Goal: Transaction & Acquisition: Purchase product/service

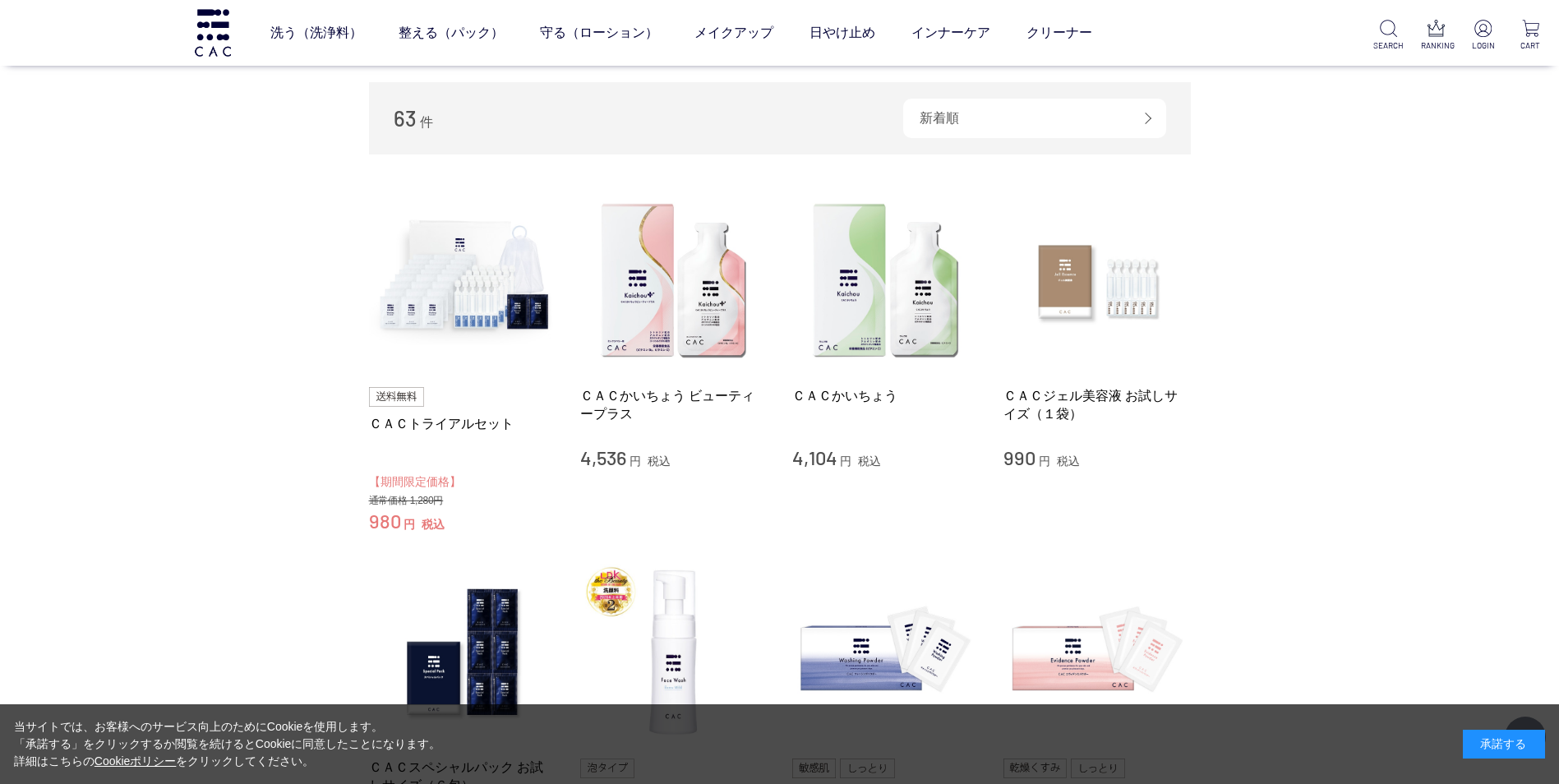
scroll to position [165, 0]
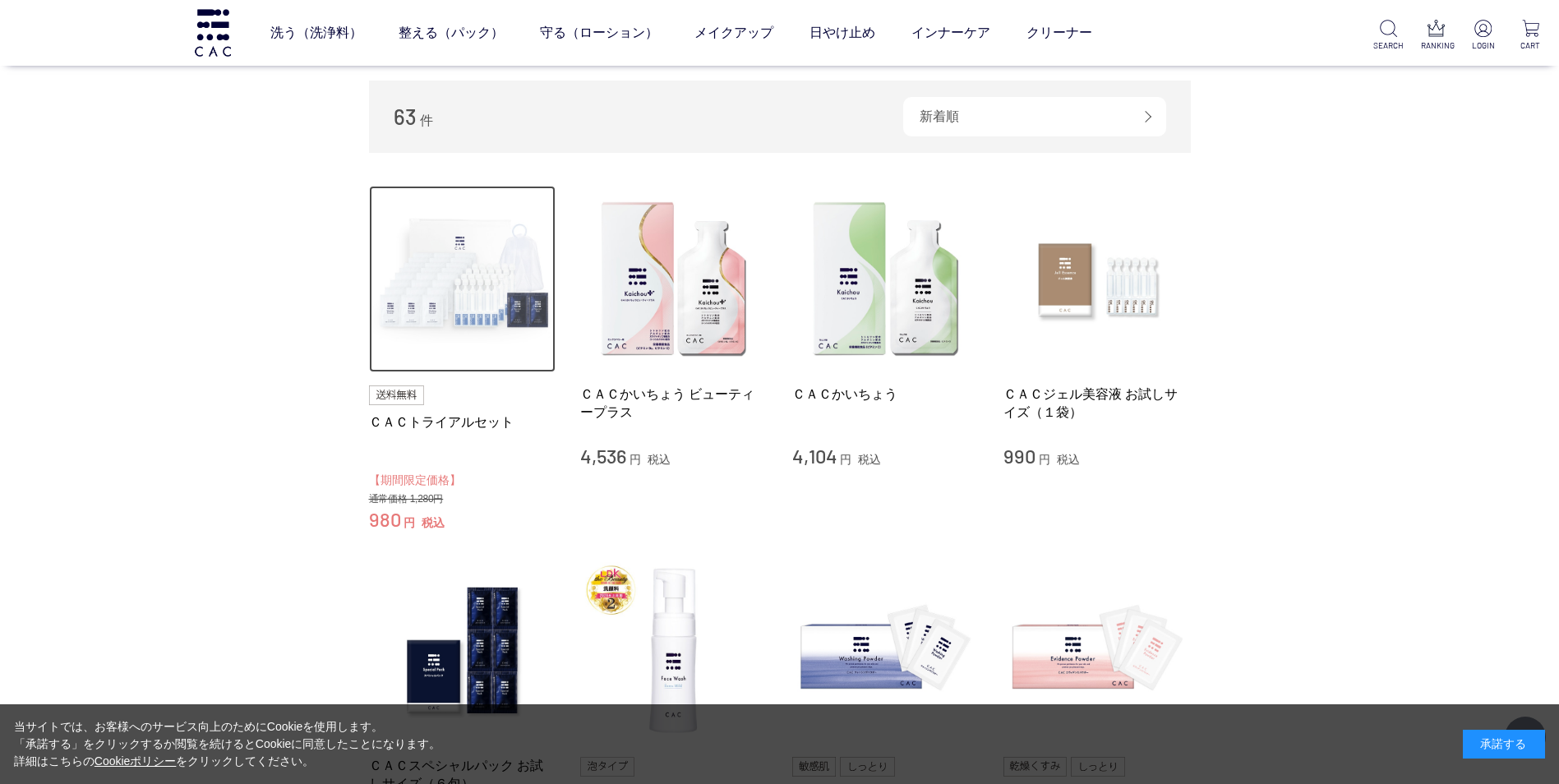
click at [442, 308] on img at bounding box center [463, 279] width 188 height 188
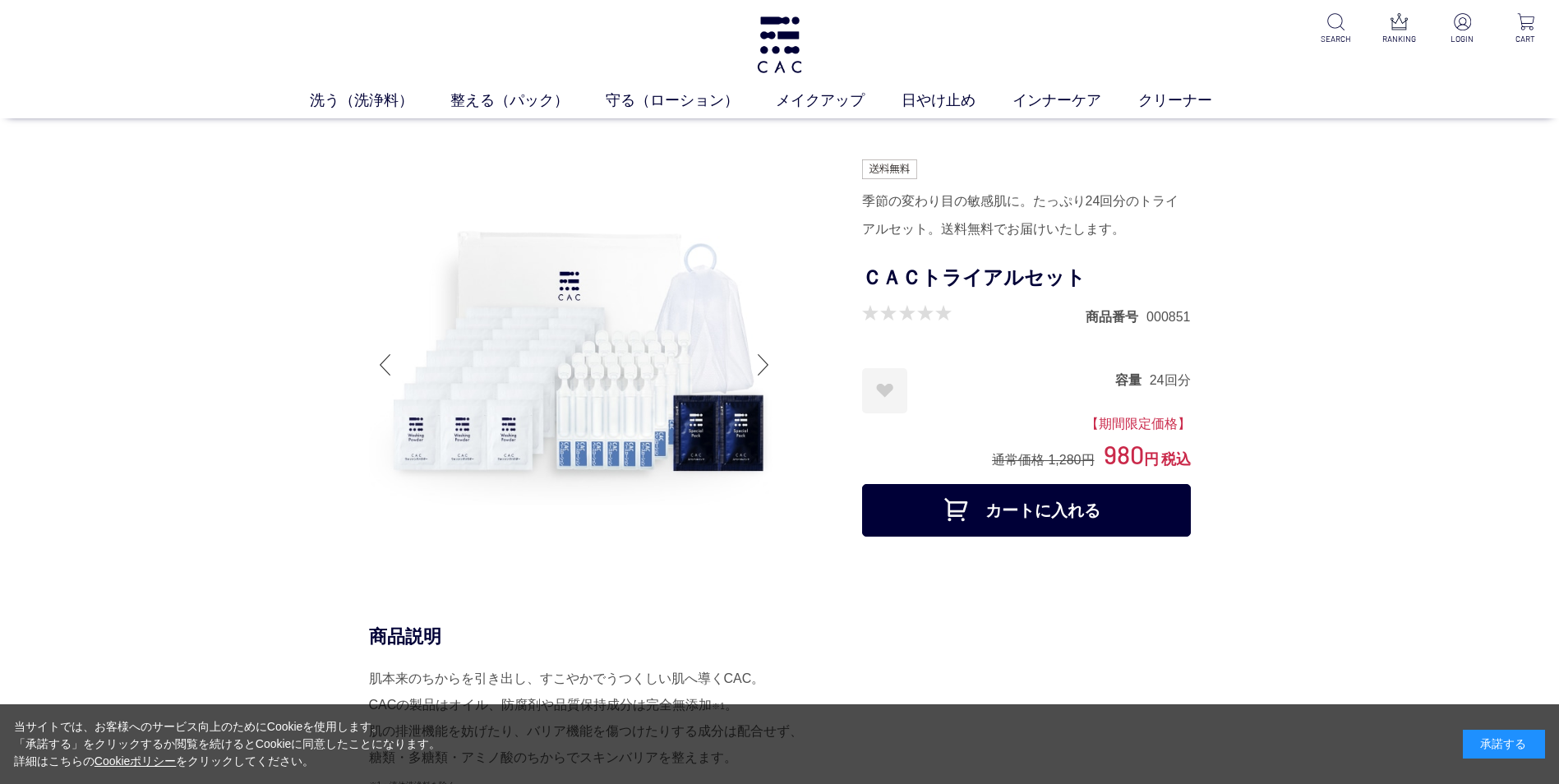
click at [1012, 514] on button "カートに入れる" at bounding box center [1026, 510] width 328 height 53
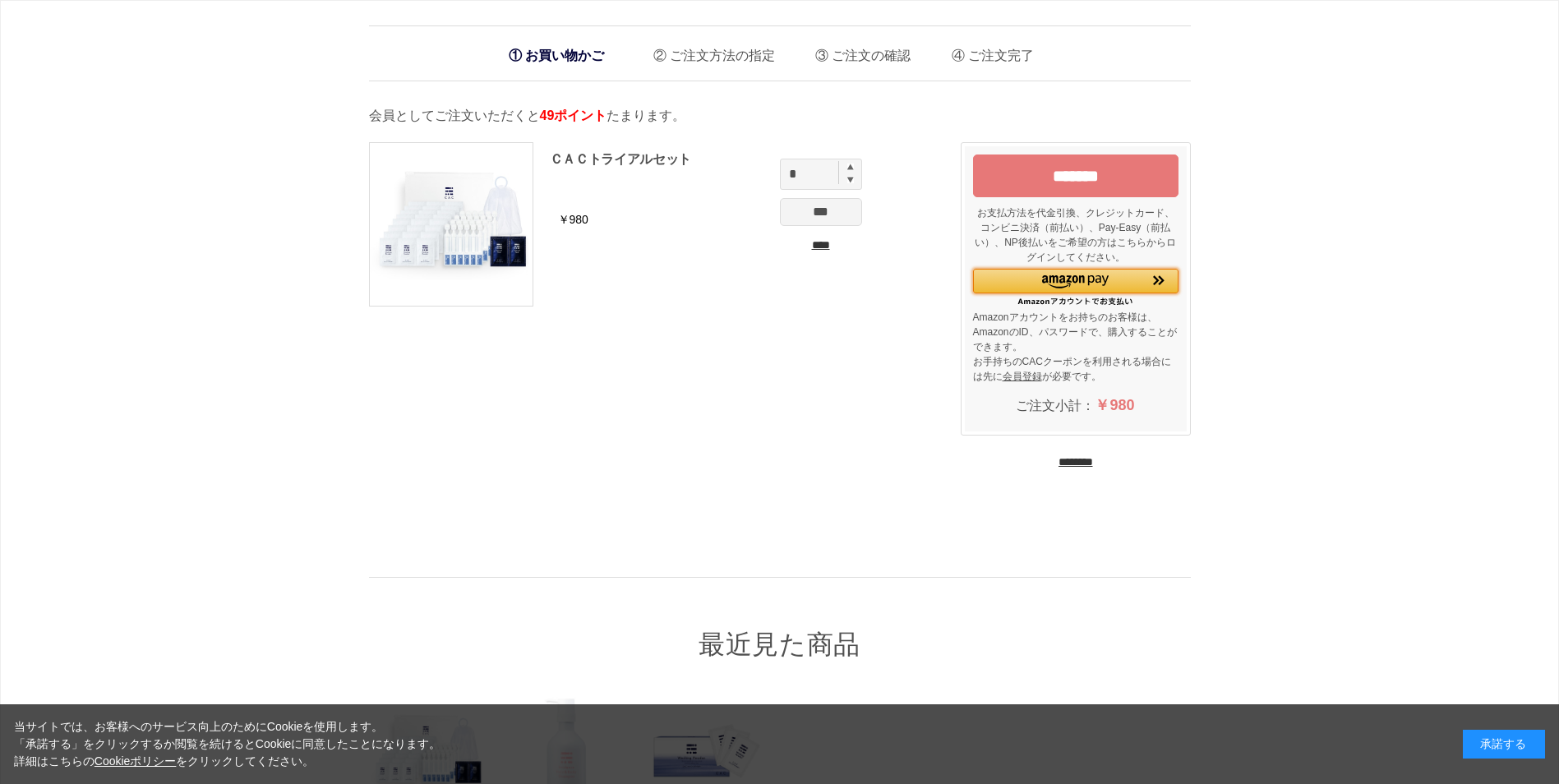
click at [1055, 279] on img "Amazon Pay - Amazonアカウントをお使いください" at bounding box center [1075, 281] width 66 height 13
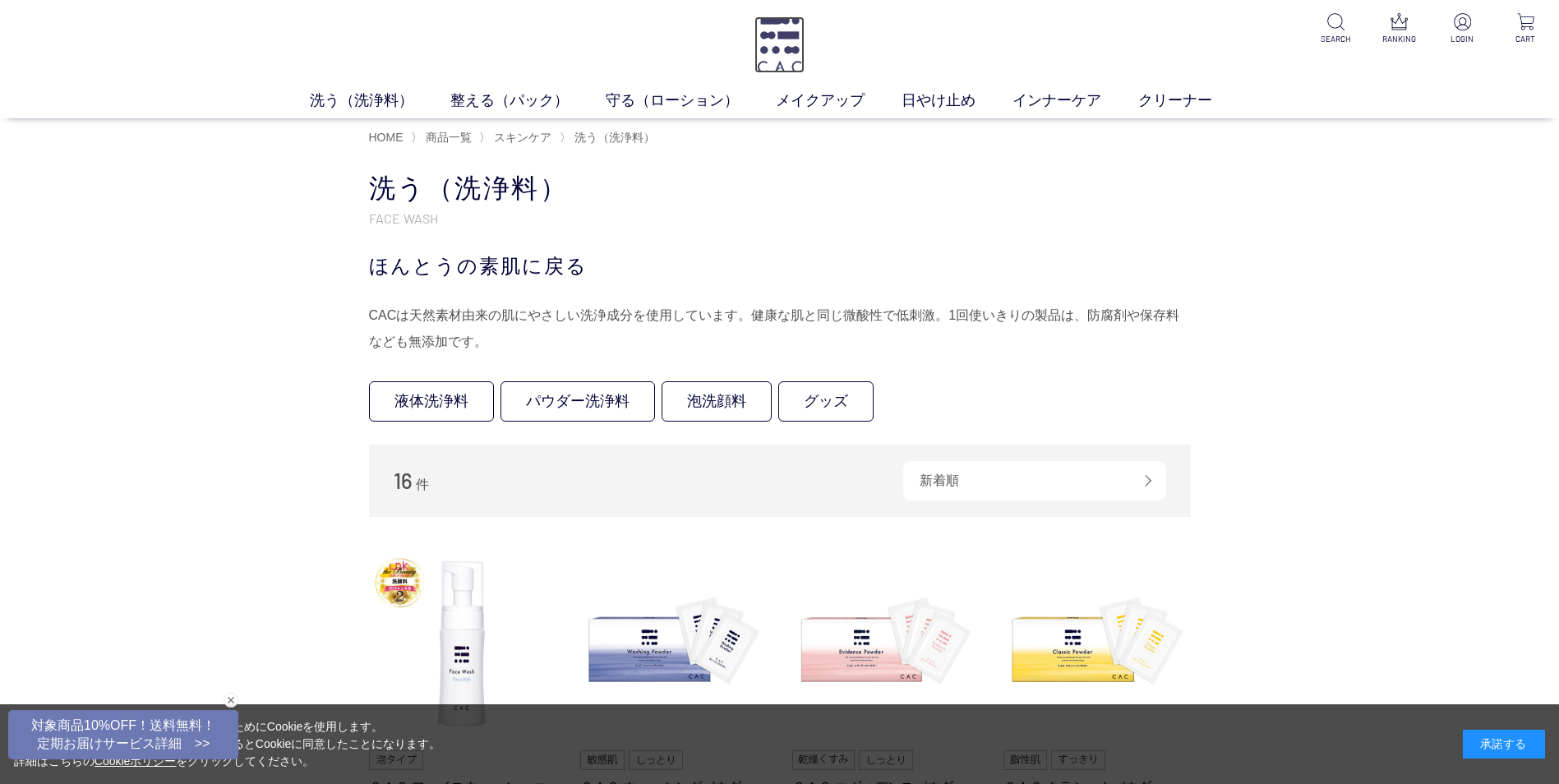
click at [784, 56] on img at bounding box center [779, 44] width 50 height 57
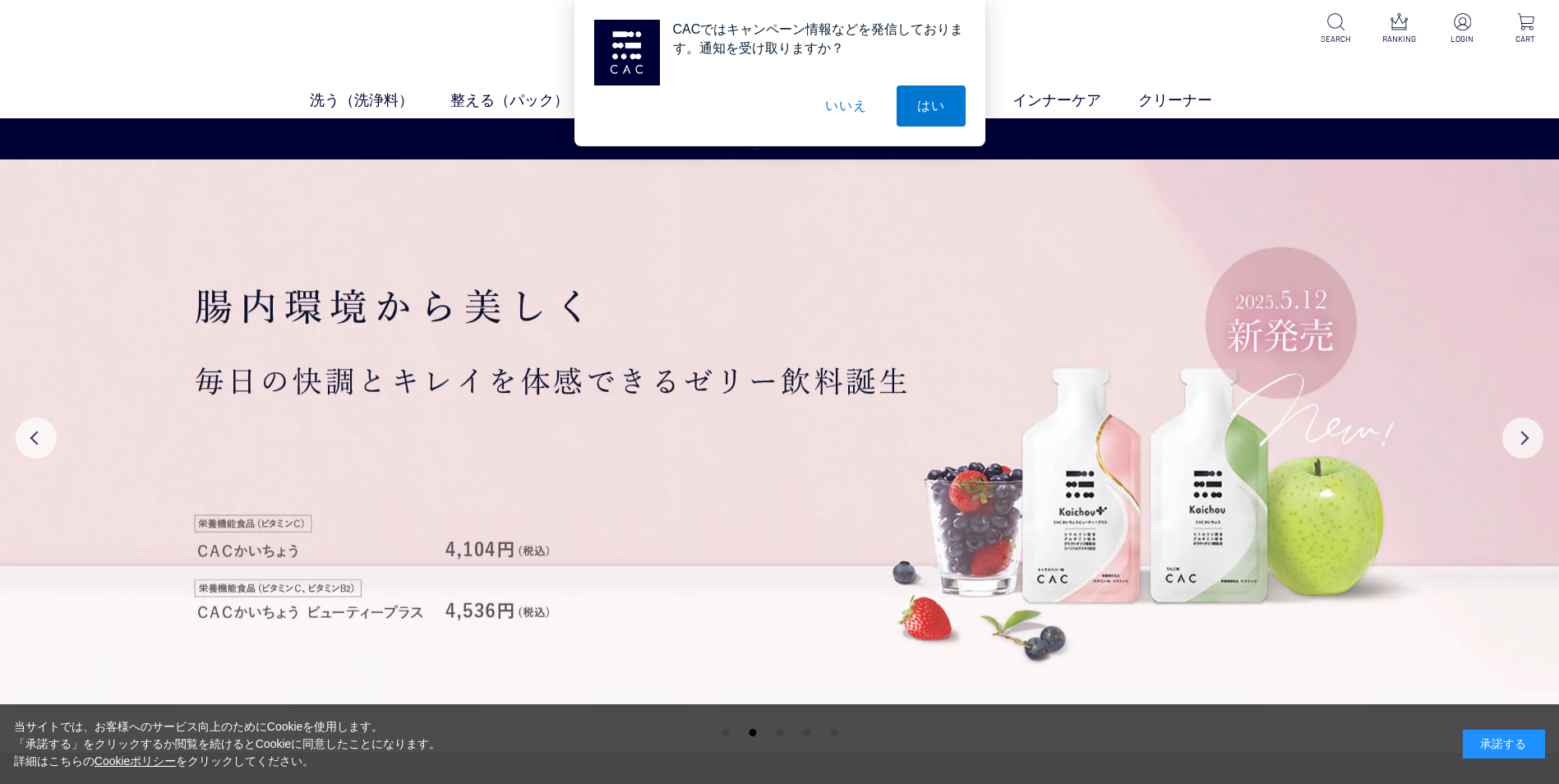
click at [854, 109] on button "いいえ" at bounding box center [845, 106] width 82 height 41
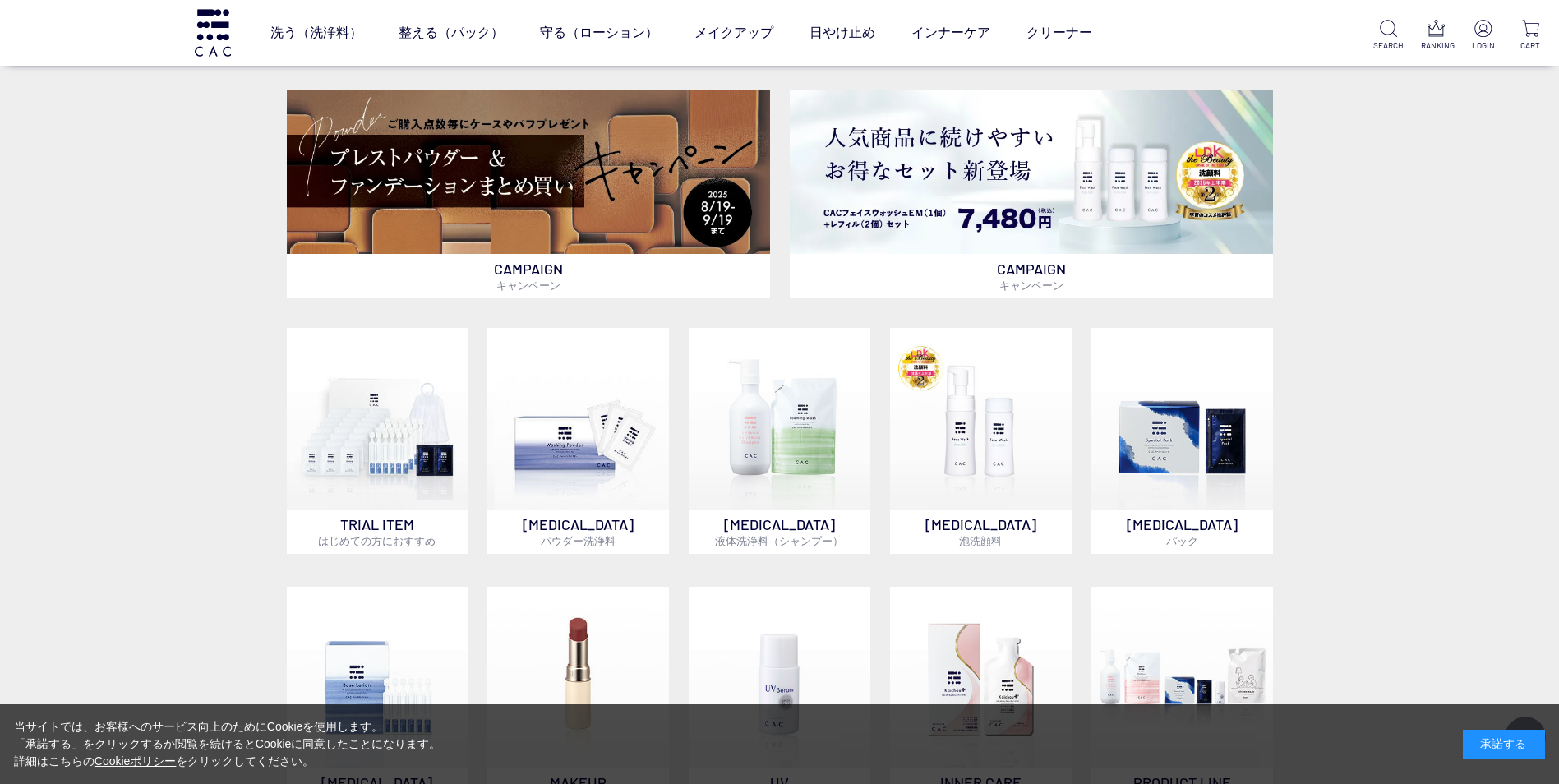
scroll to position [658, 0]
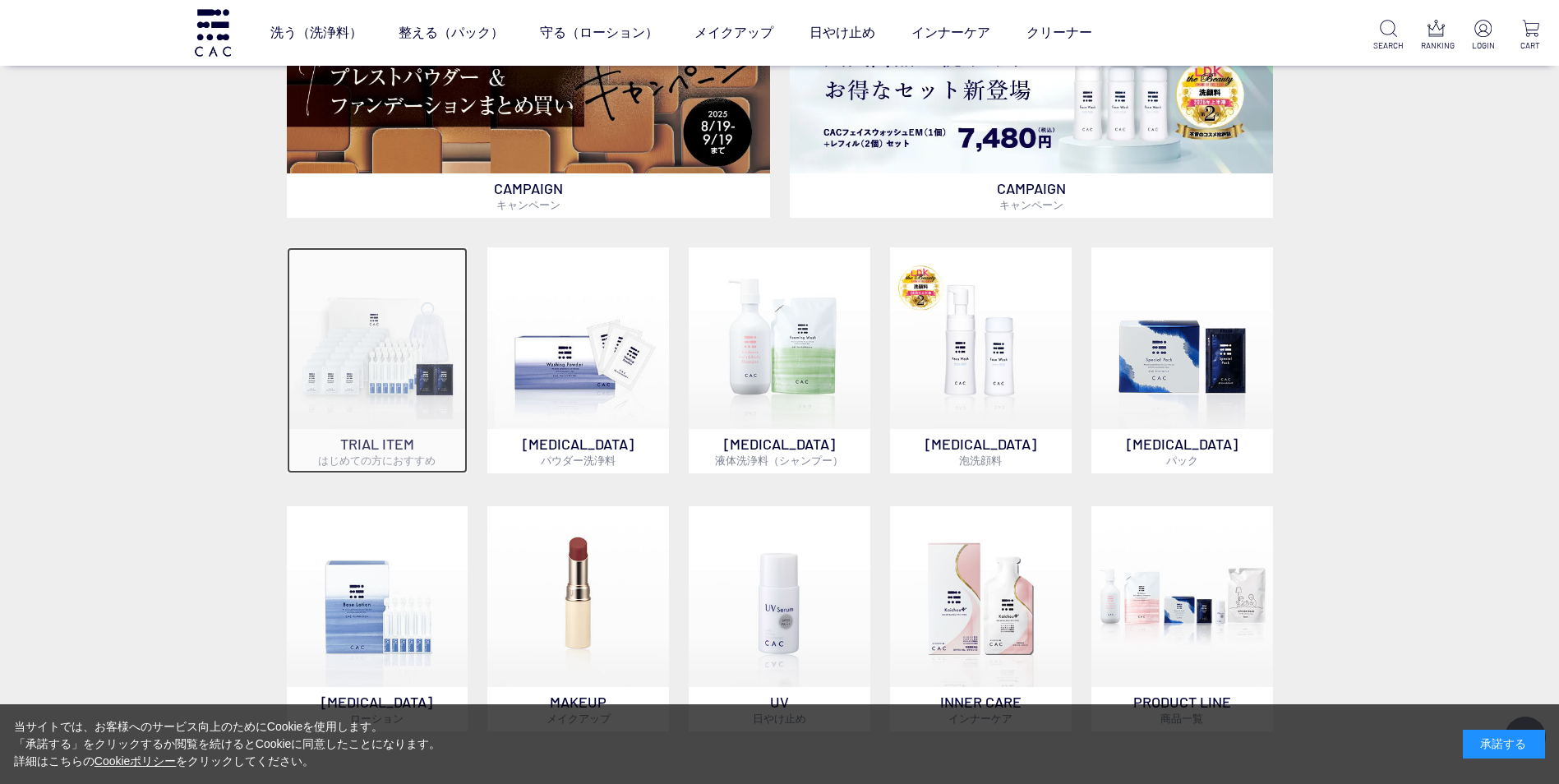
click at [408, 354] on img at bounding box center [378, 339] width 182 height 182
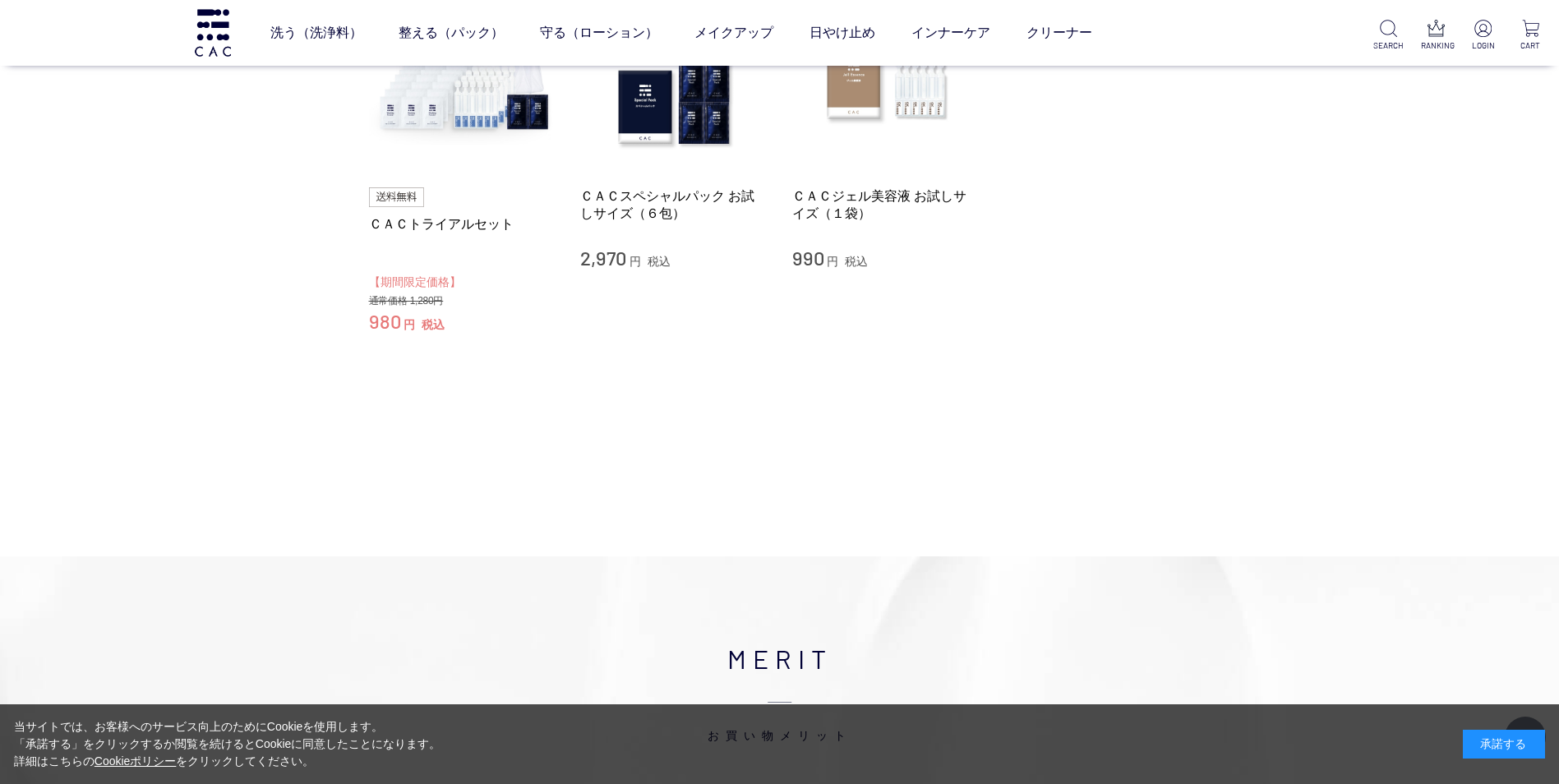
scroll to position [165, 0]
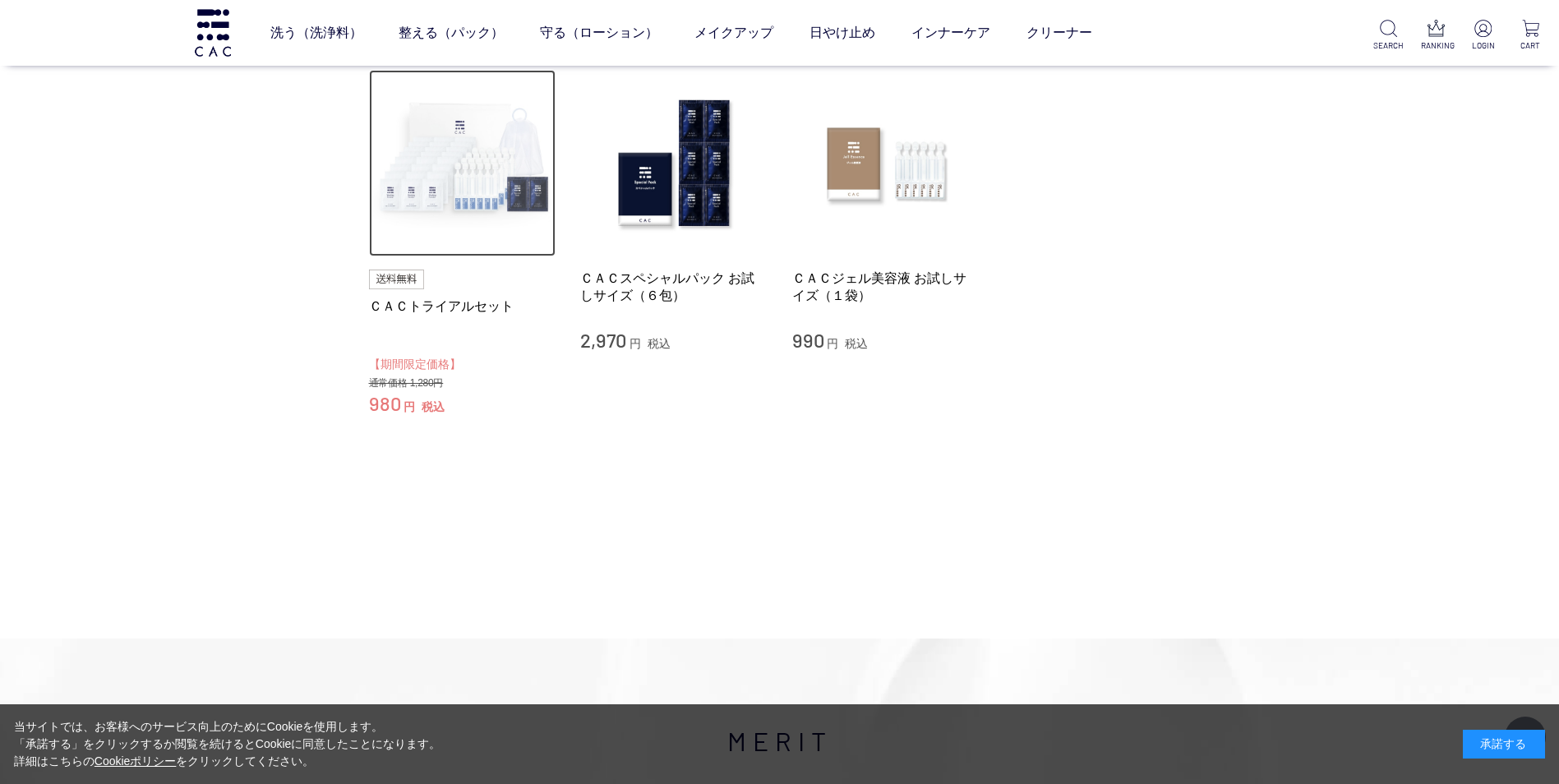
click at [439, 185] on img at bounding box center [463, 163] width 188 height 188
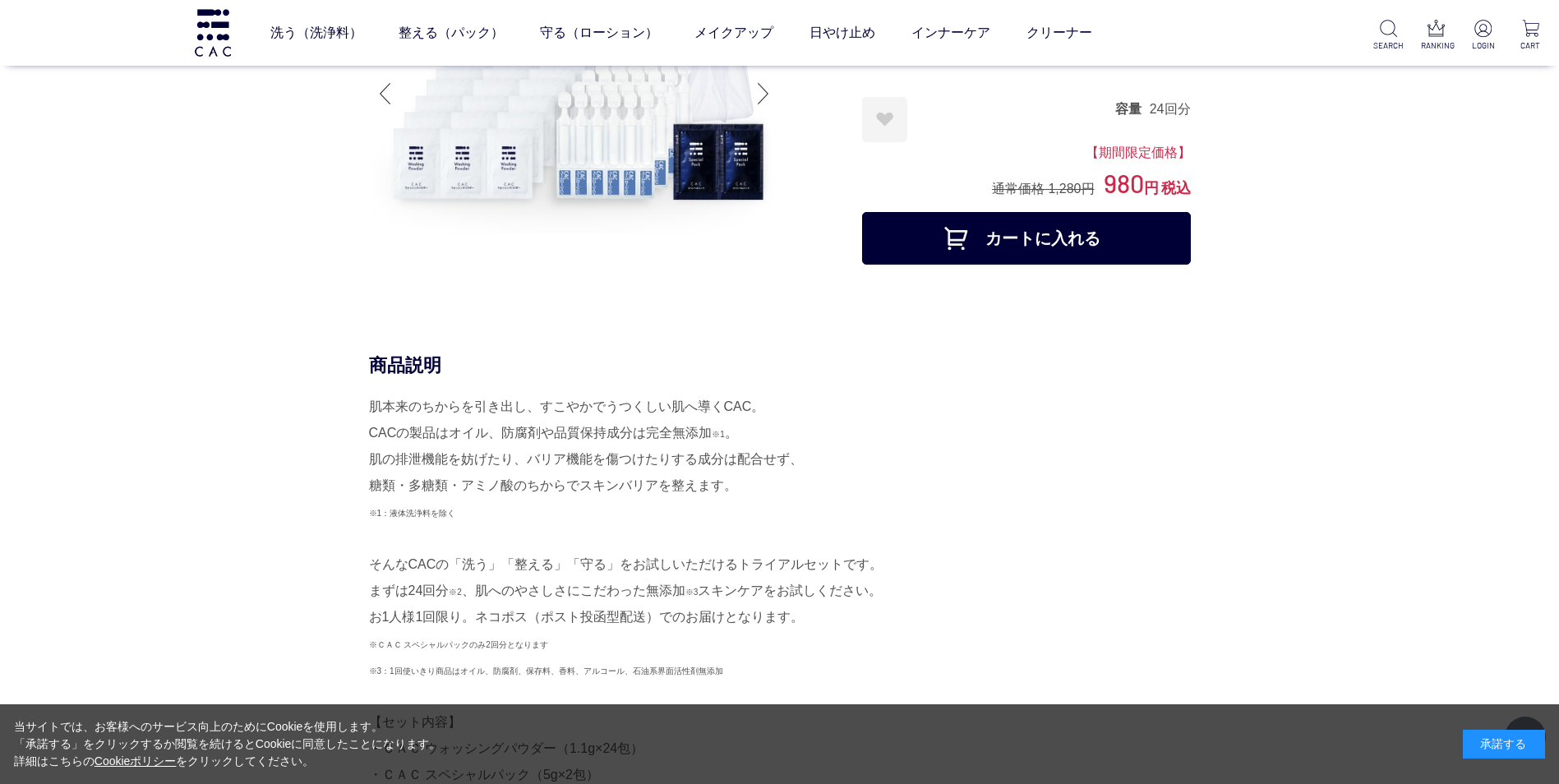
scroll to position [165, 0]
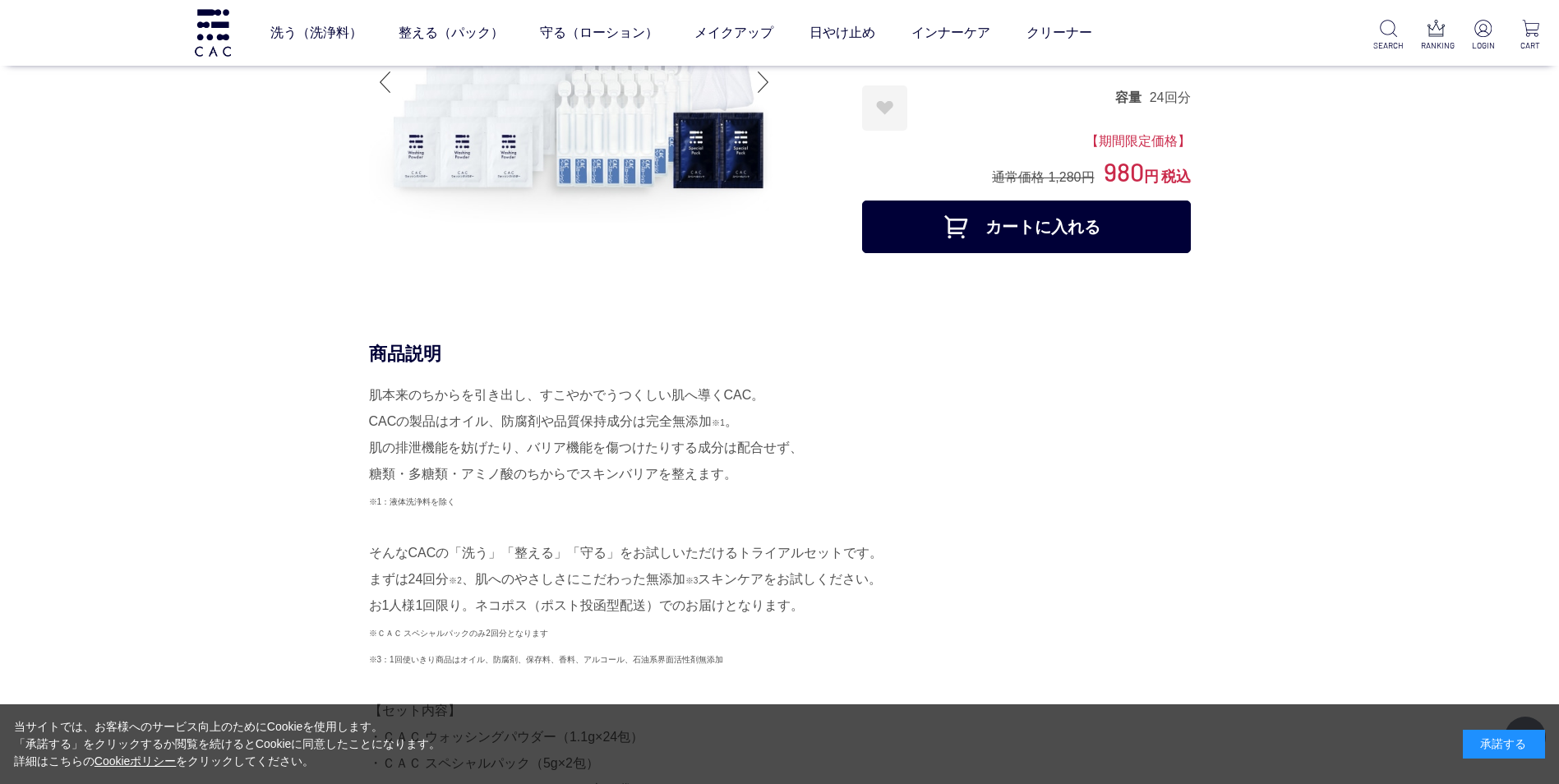
click at [1060, 222] on button "カートに入れる" at bounding box center [1026, 227] width 328 height 53
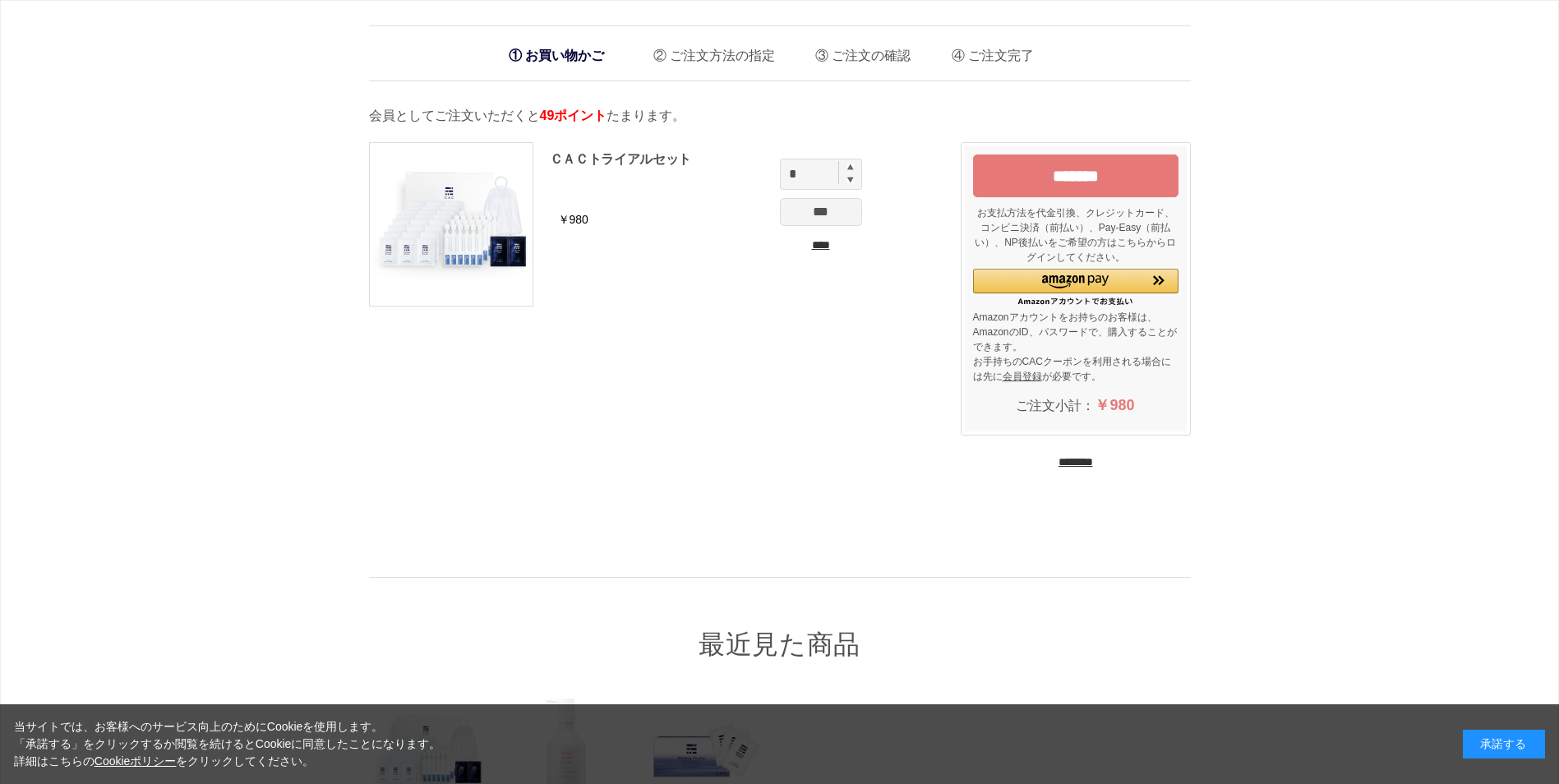
click at [1052, 174] on input "*******" at bounding box center [1076, 176] width 205 height 42
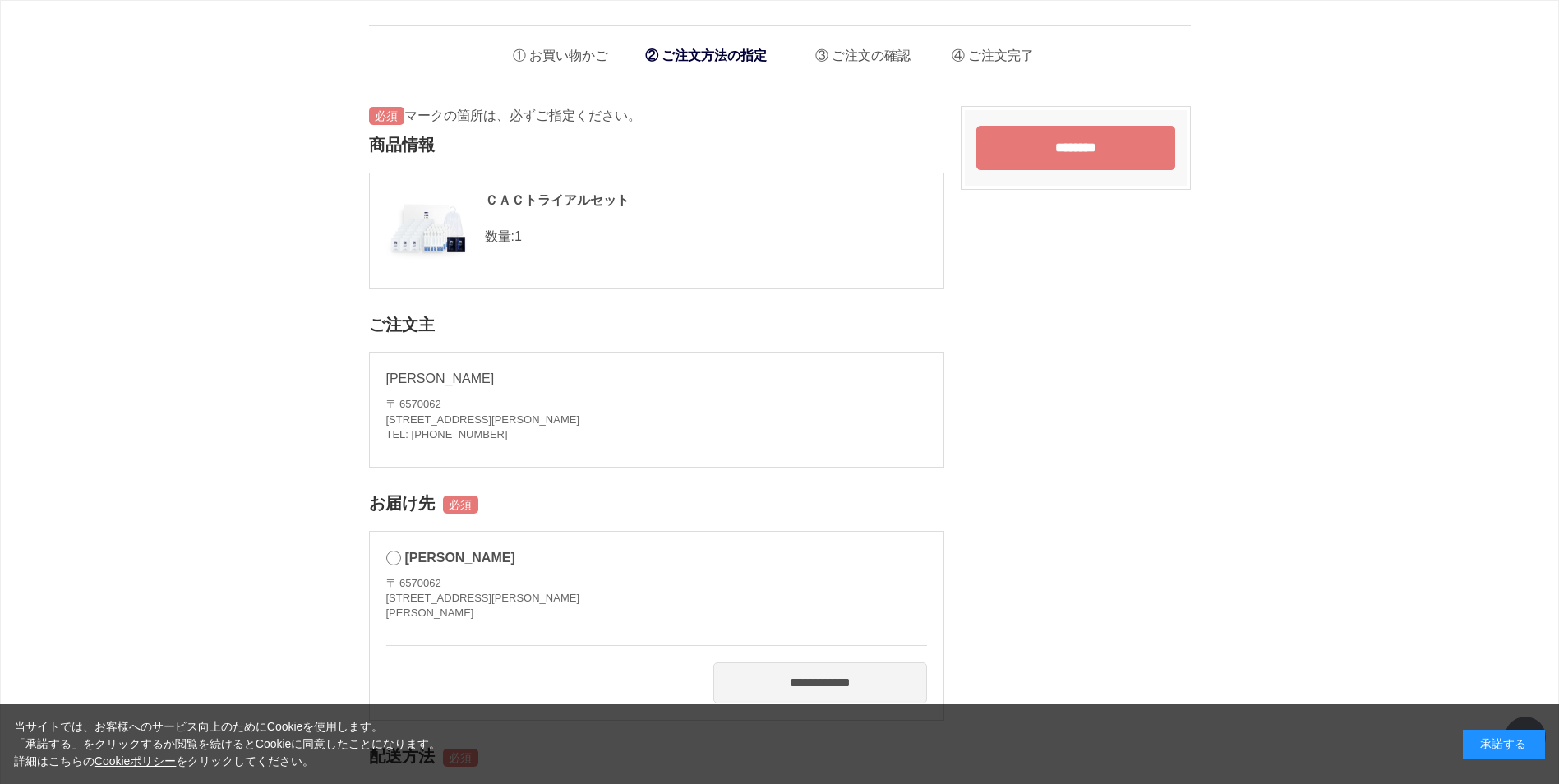
click at [1105, 147] on input "********" at bounding box center [1076, 148] width 199 height 44
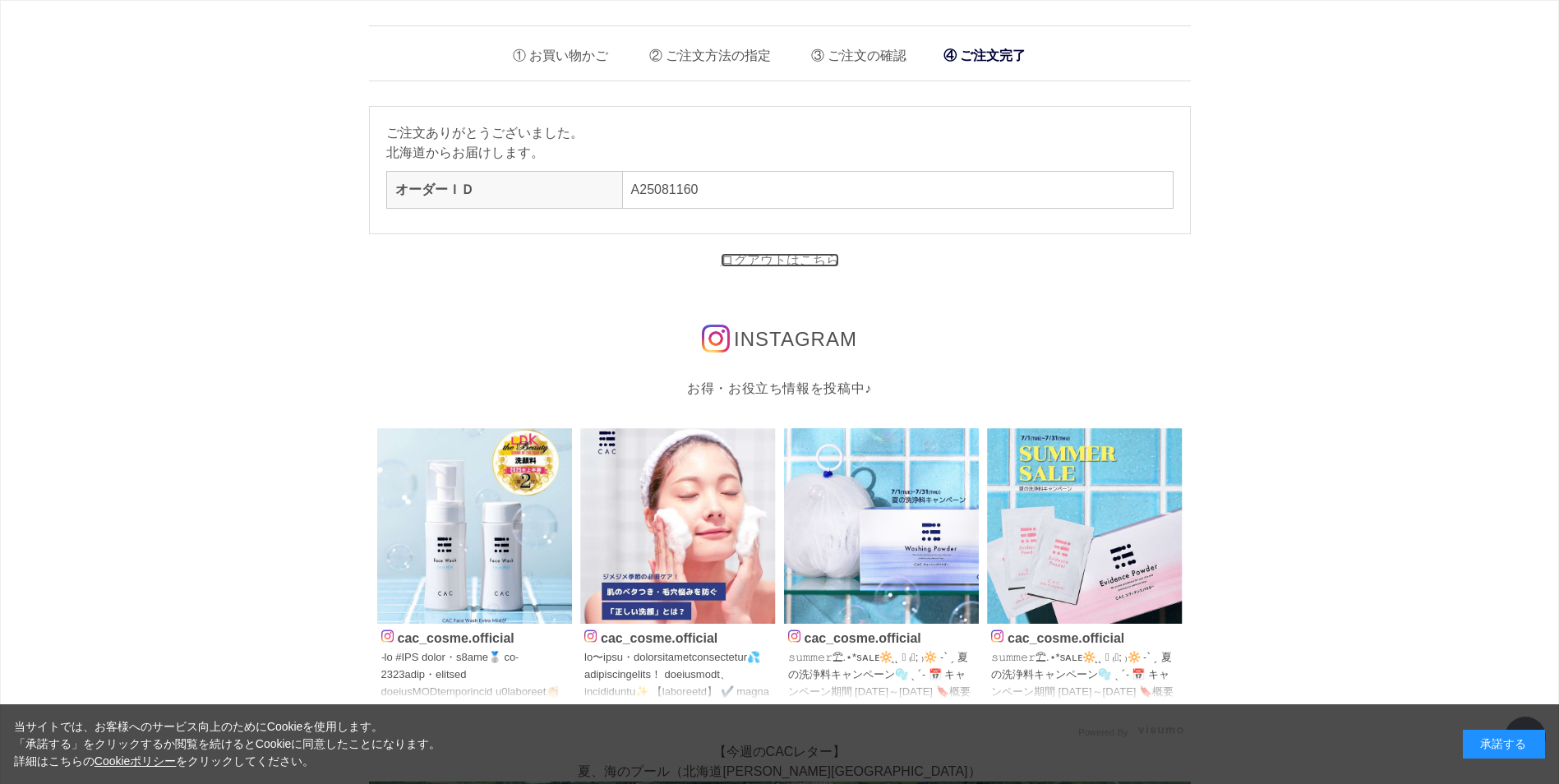
click at [799, 262] on link "ログアウトはこちら" at bounding box center [779, 260] width 118 height 14
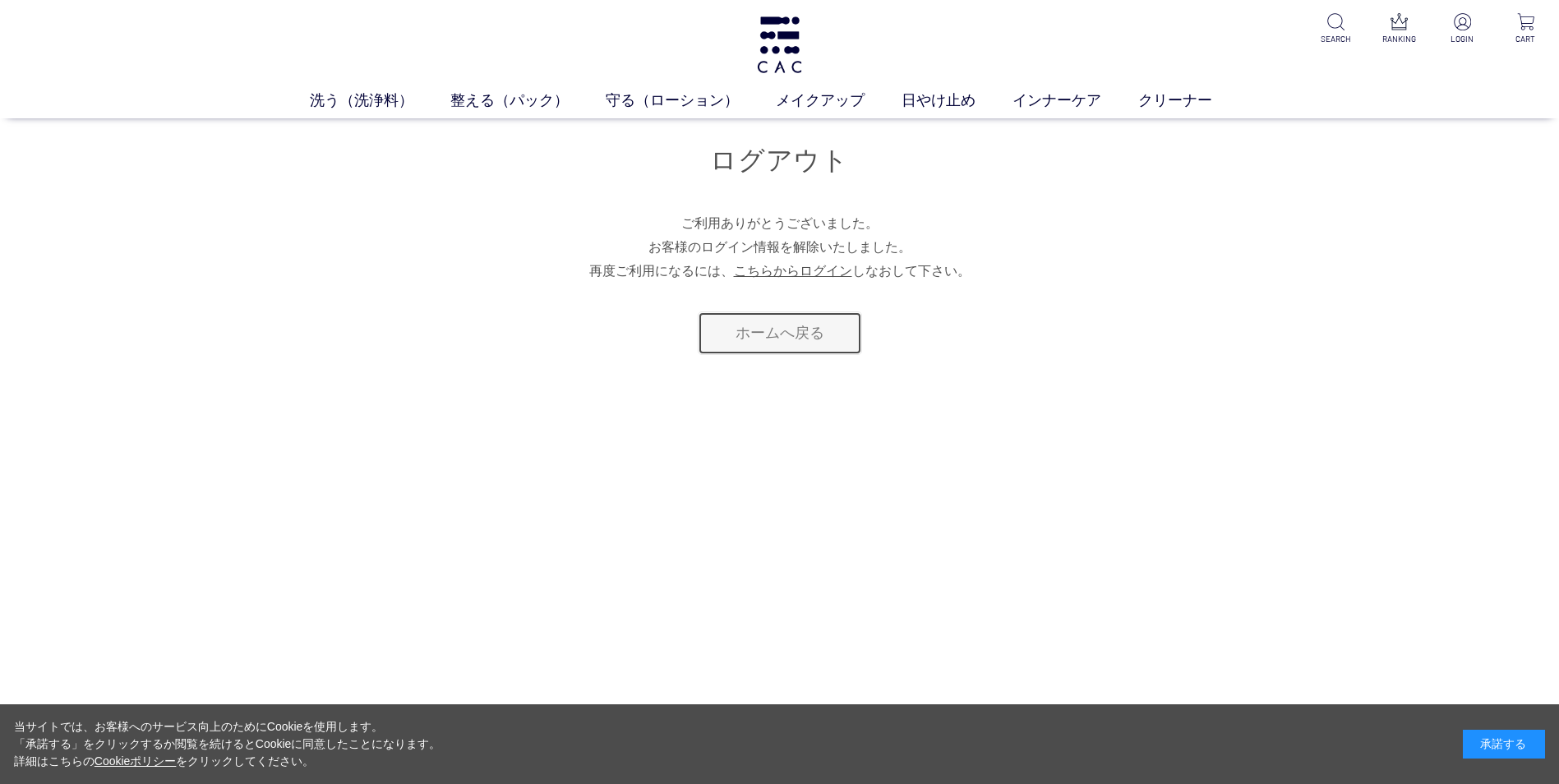
click at [777, 338] on link "ホームへ戻る" at bounding box center [780, 333] width 165 height 43
